Goal: Register for event/course

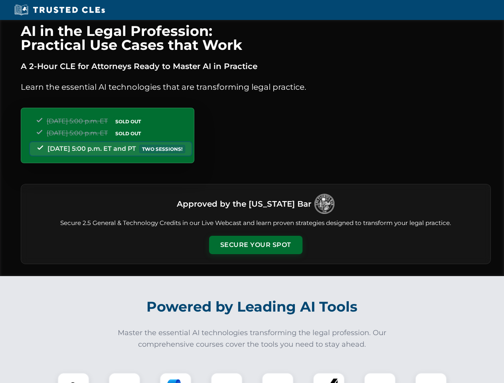
click at [255, 245] on button "Secure Your Spot" at bounding box center [255, 245] width 93 height 18
click at [73, 378] on img at bounding box center [73, 388] width 23 height 23
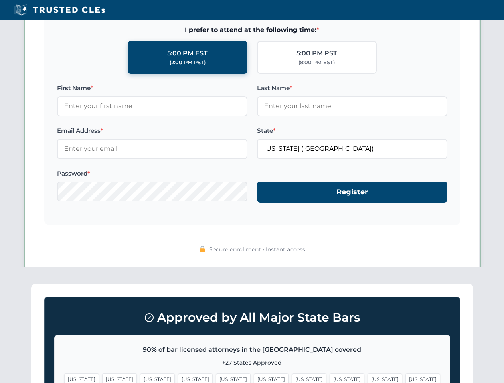
click at [292, 378] on span "[US_STATE]" at bounding box center [309, 379] width 35 height 12
click at [367, 378] on span "[US_STATE]" at bounding box center [384, 379] width 35 height 12
